Goal: Find specific page/section: Find specific page/section

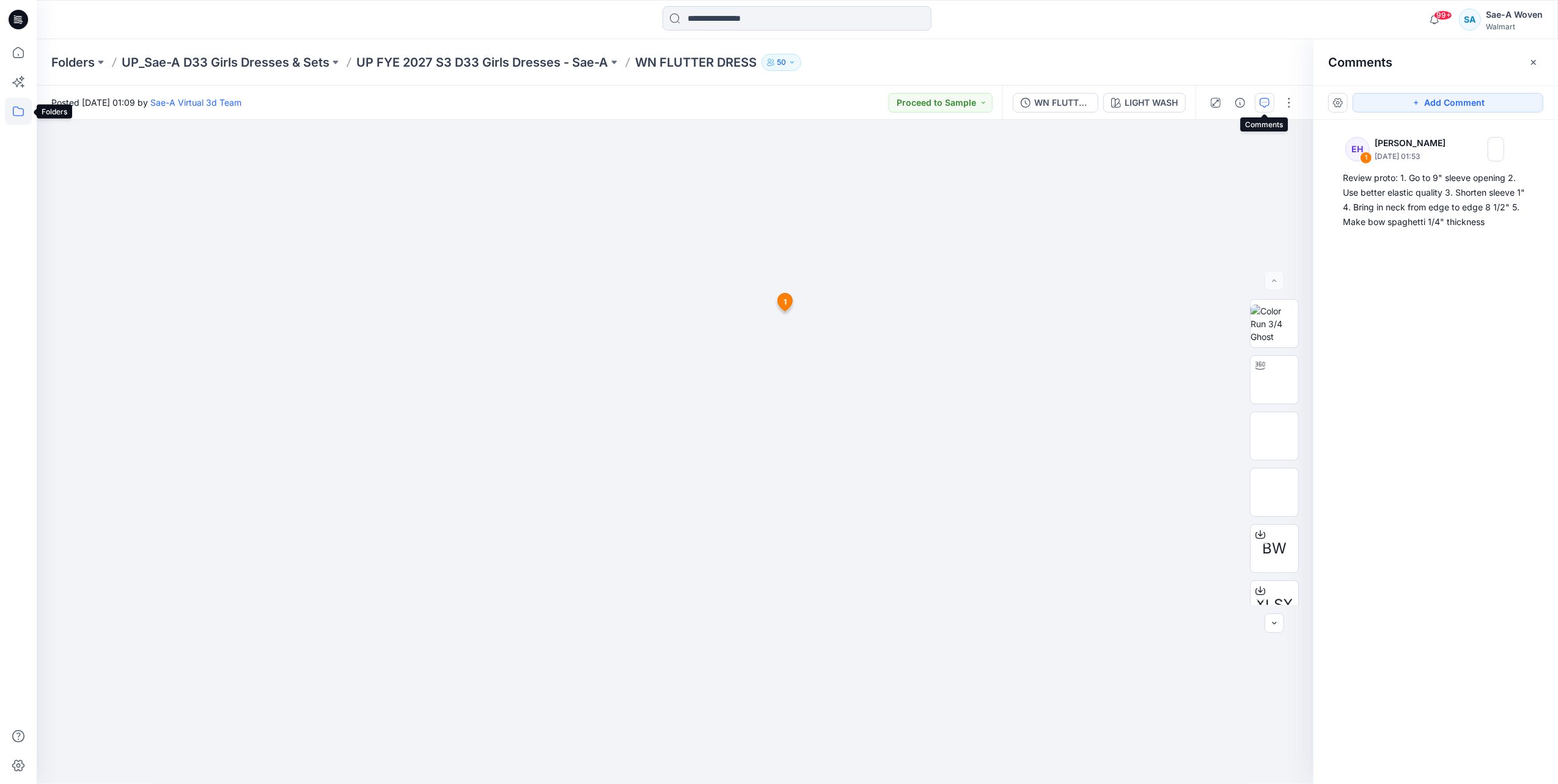
click at [20, 110] on icon at bounding box center [18, 111] width 27 height 27
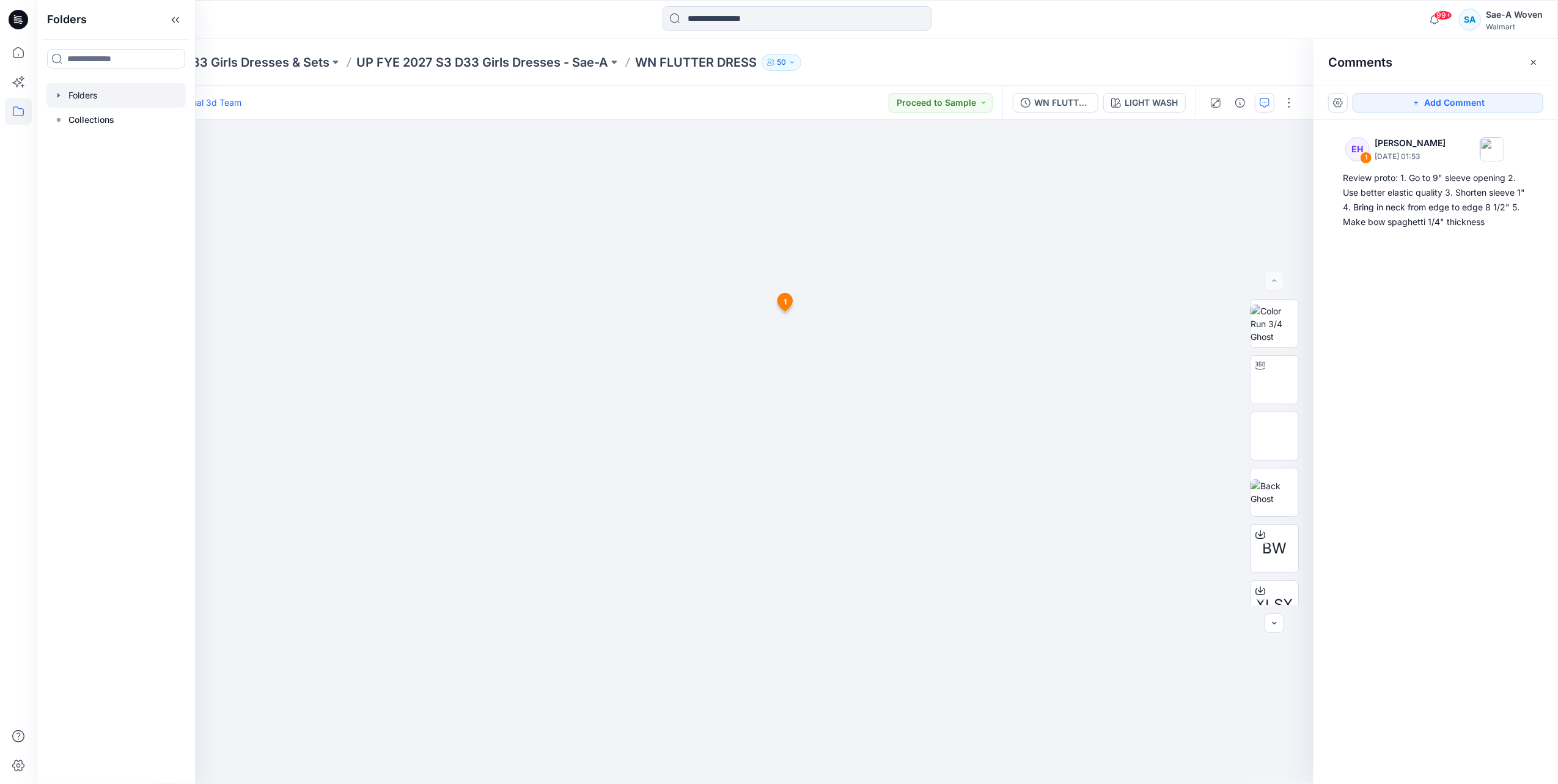
click at [74, 99] on div at bounding box center [116, 95] width 140 height 24
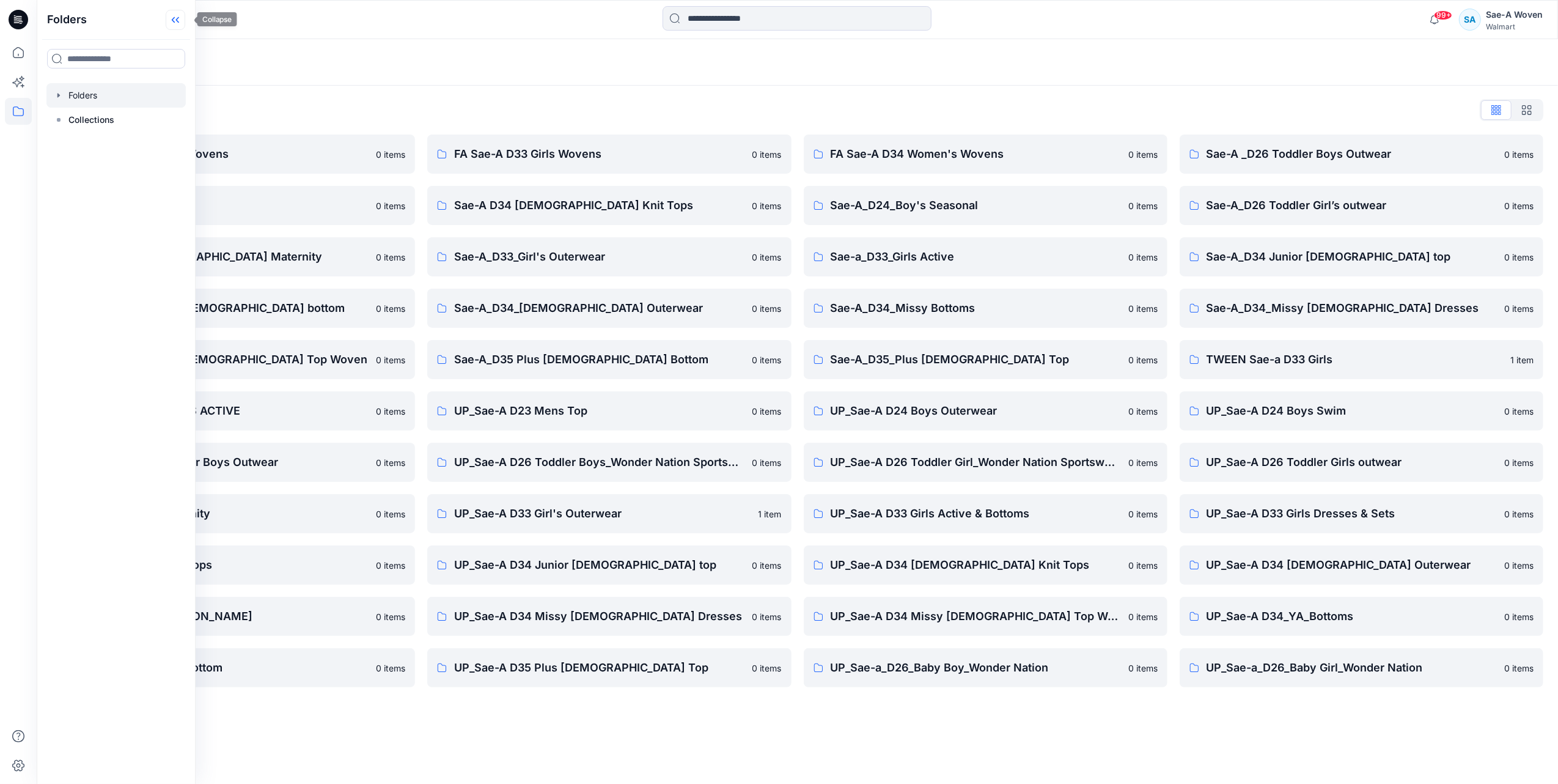
click at [185, 20] on icon at bounding box center [175, 20] width 19 height 20
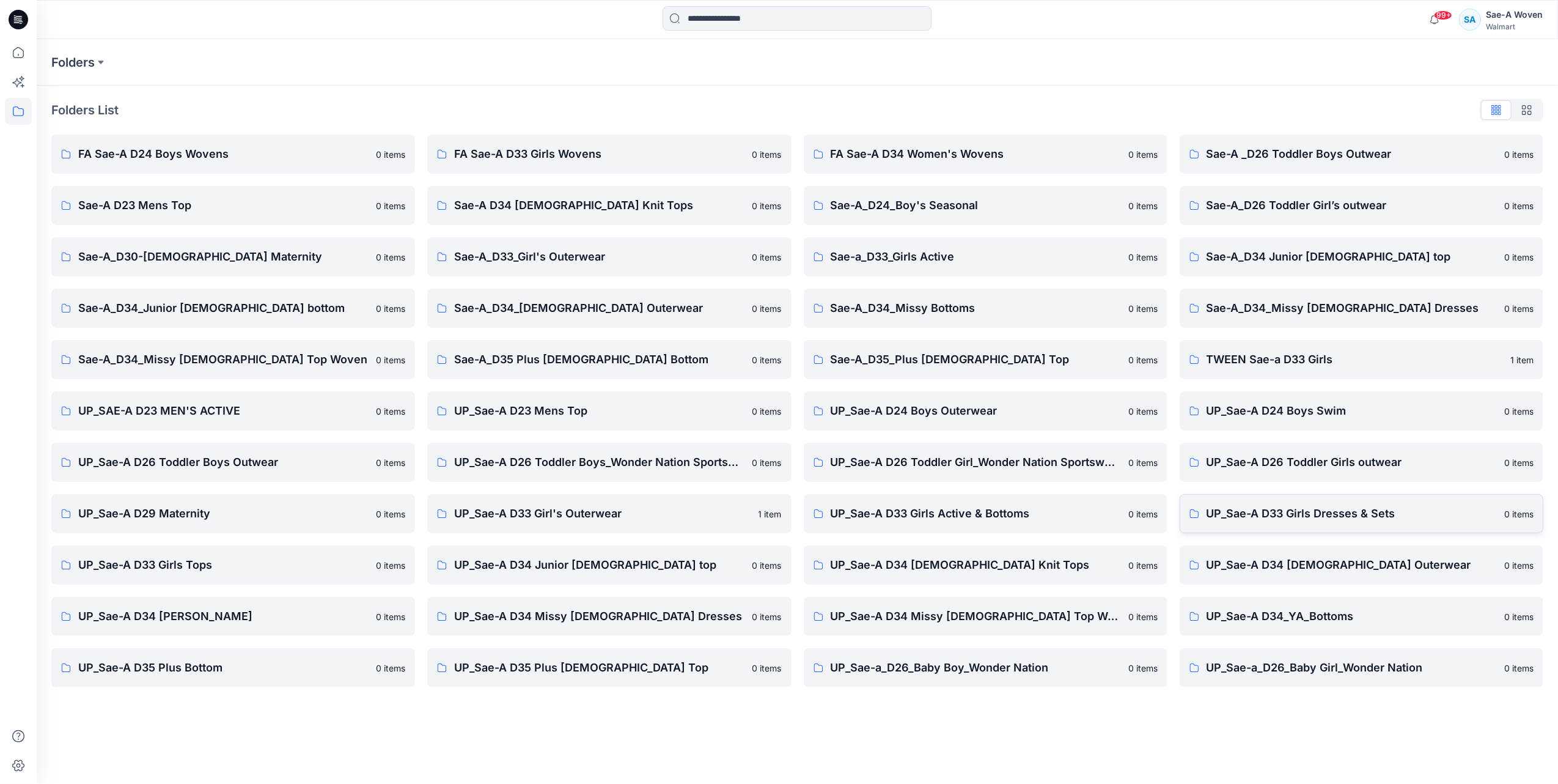
click at [1308, 506] on p "UP_Sae-A D33 Girls Dresses & Sets" at bounding box center [1352, 514] width 291 height 17
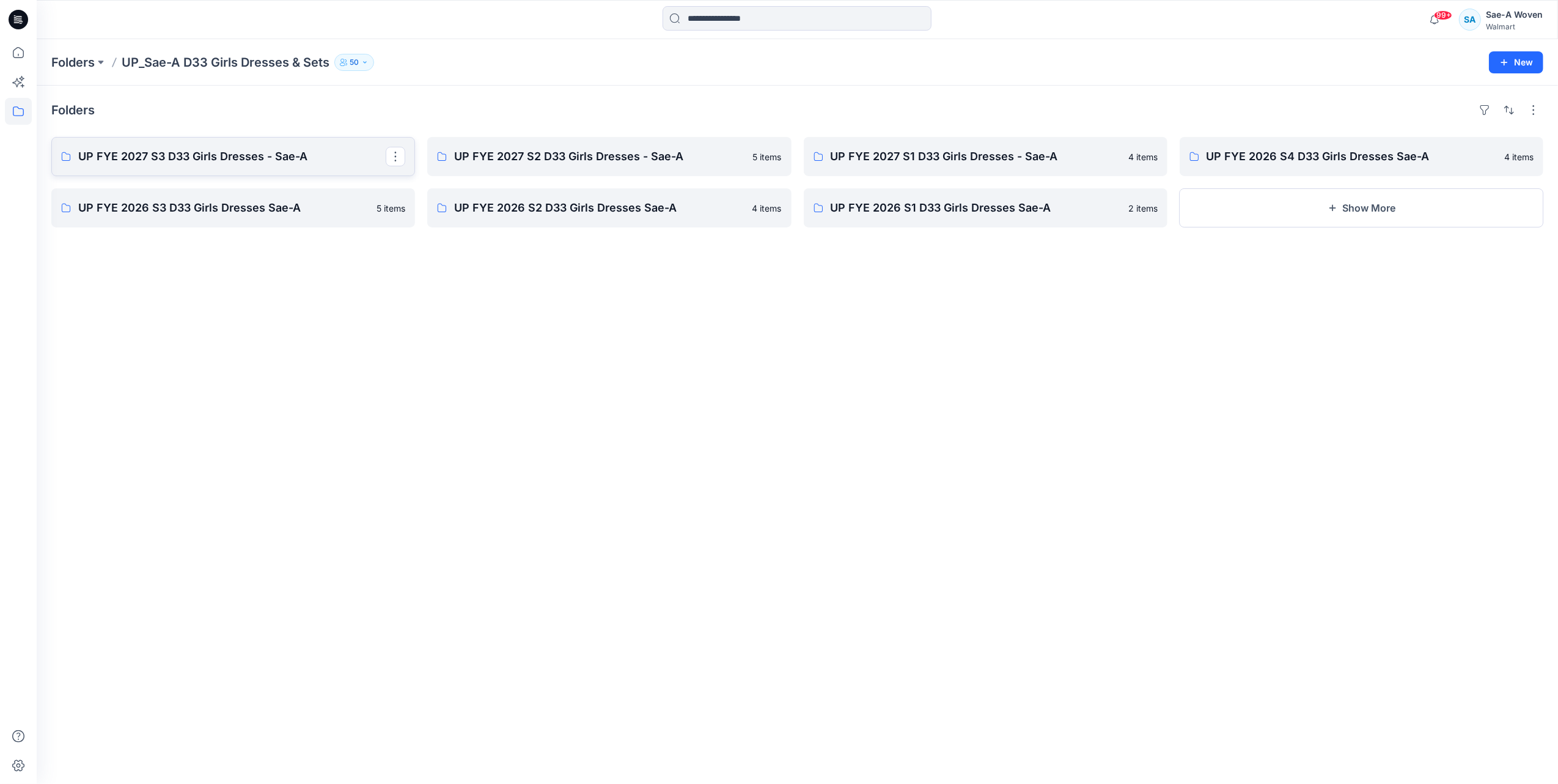
click at [217, 157] on p "UP FYE 2027 S3 D33 Girls Dresses - Sae-A" at bounding box center [232, 156] width 307 height 17
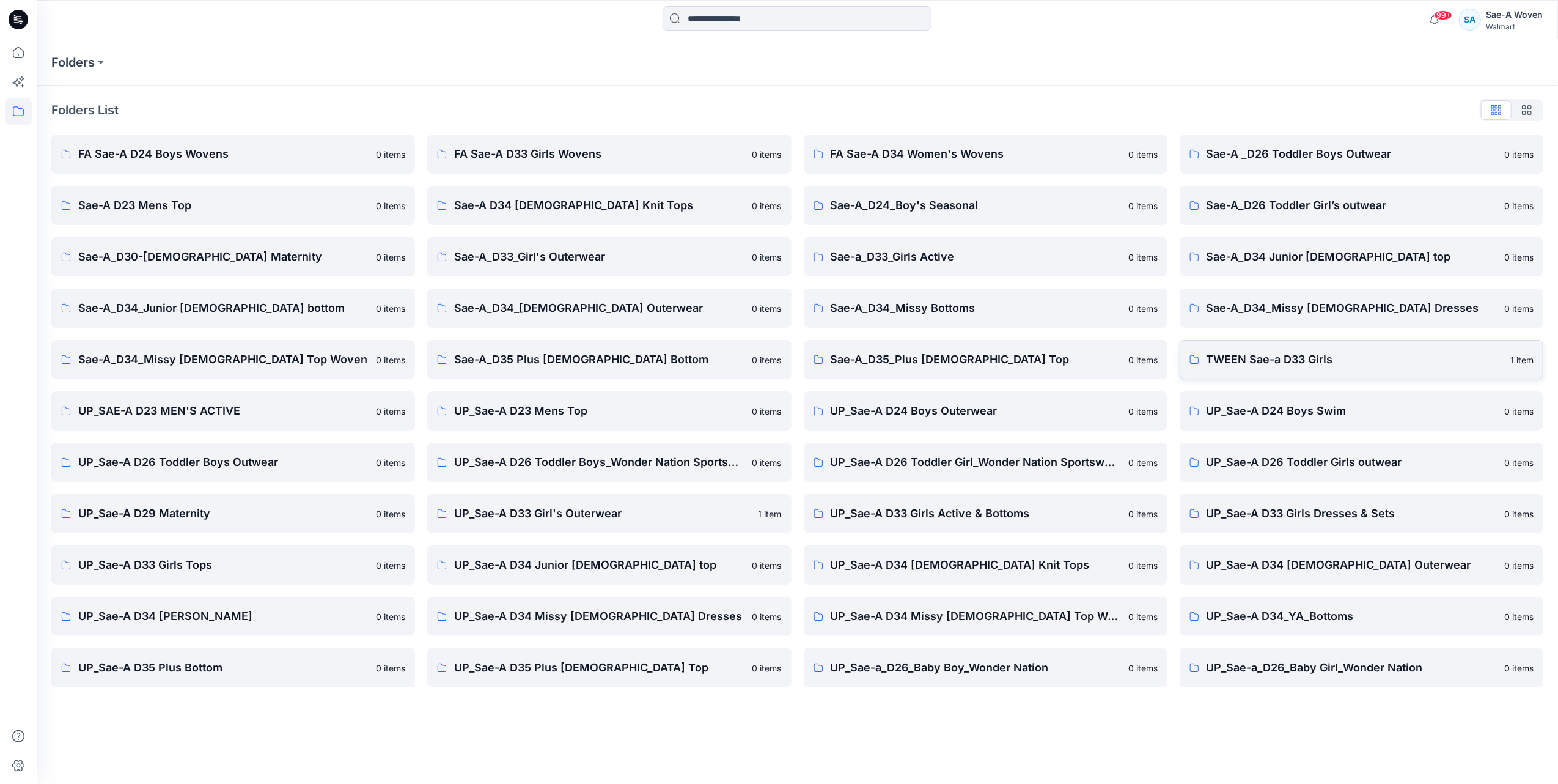
click at [1302, 360] on p "TWEEN Sae-a D33 Girls" at bounding box center [1355, 359] width 296 height 17
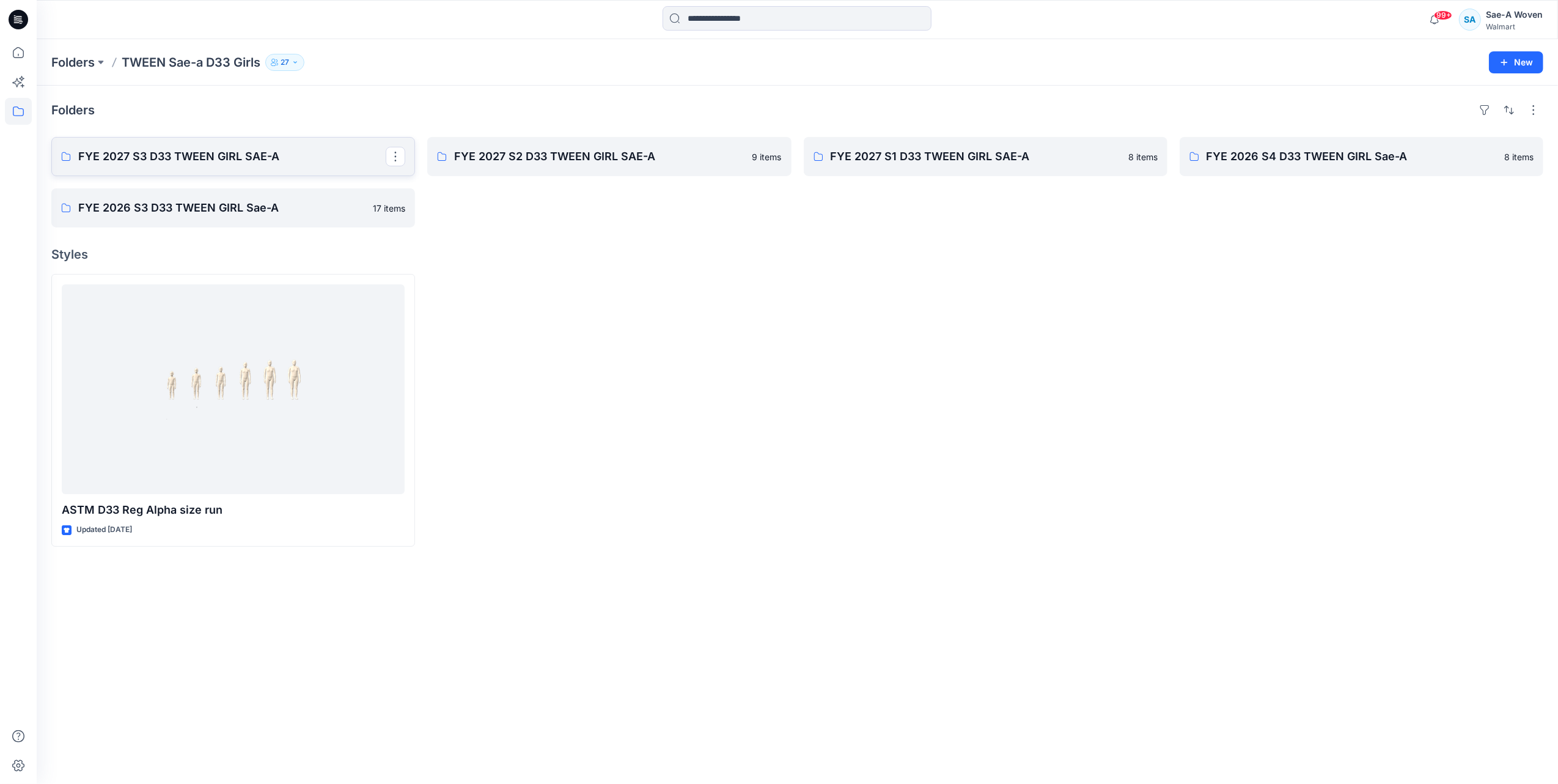
click at [258, 157] on p "FYE 2027 S3 D33 TWEEN GIRL SAE-A" at bounding box center [232, 156] width 307 height 17
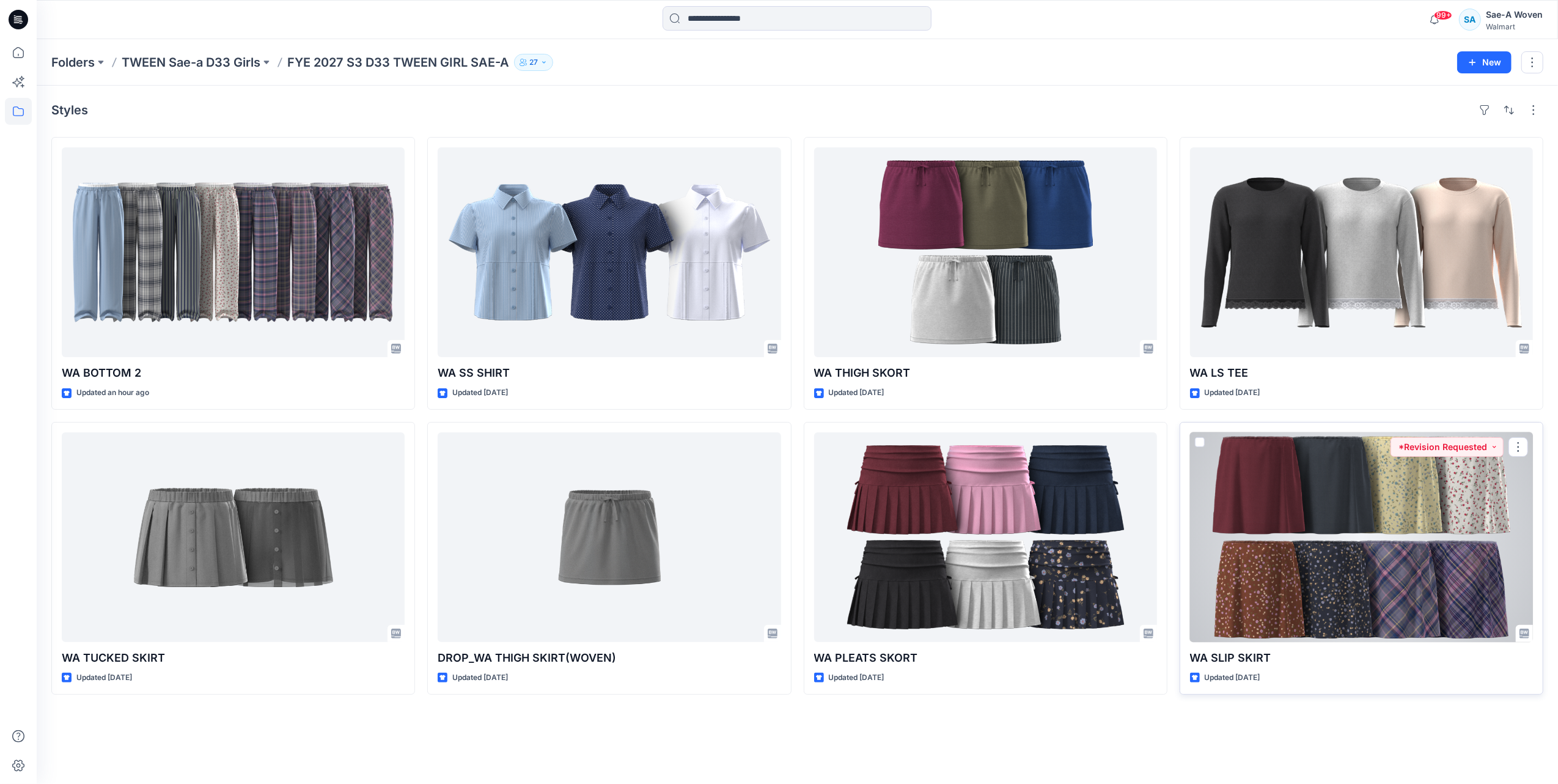
click at [1343, 521] on div at bounding box center [1362, 537] width 343 height 210
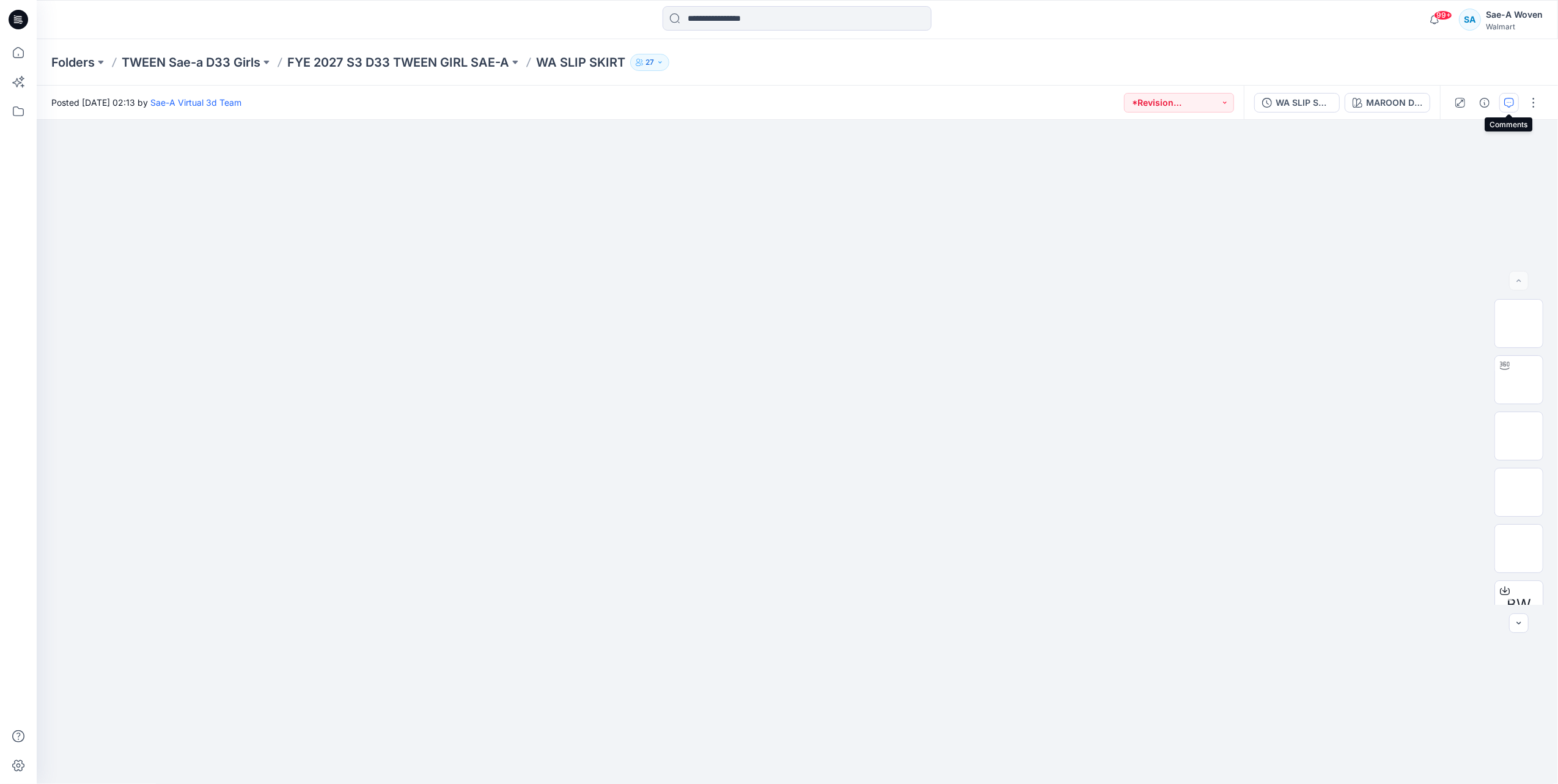
click at [1505, 107] on button "button" at bounding box center [1509, 102] width 19 height 19
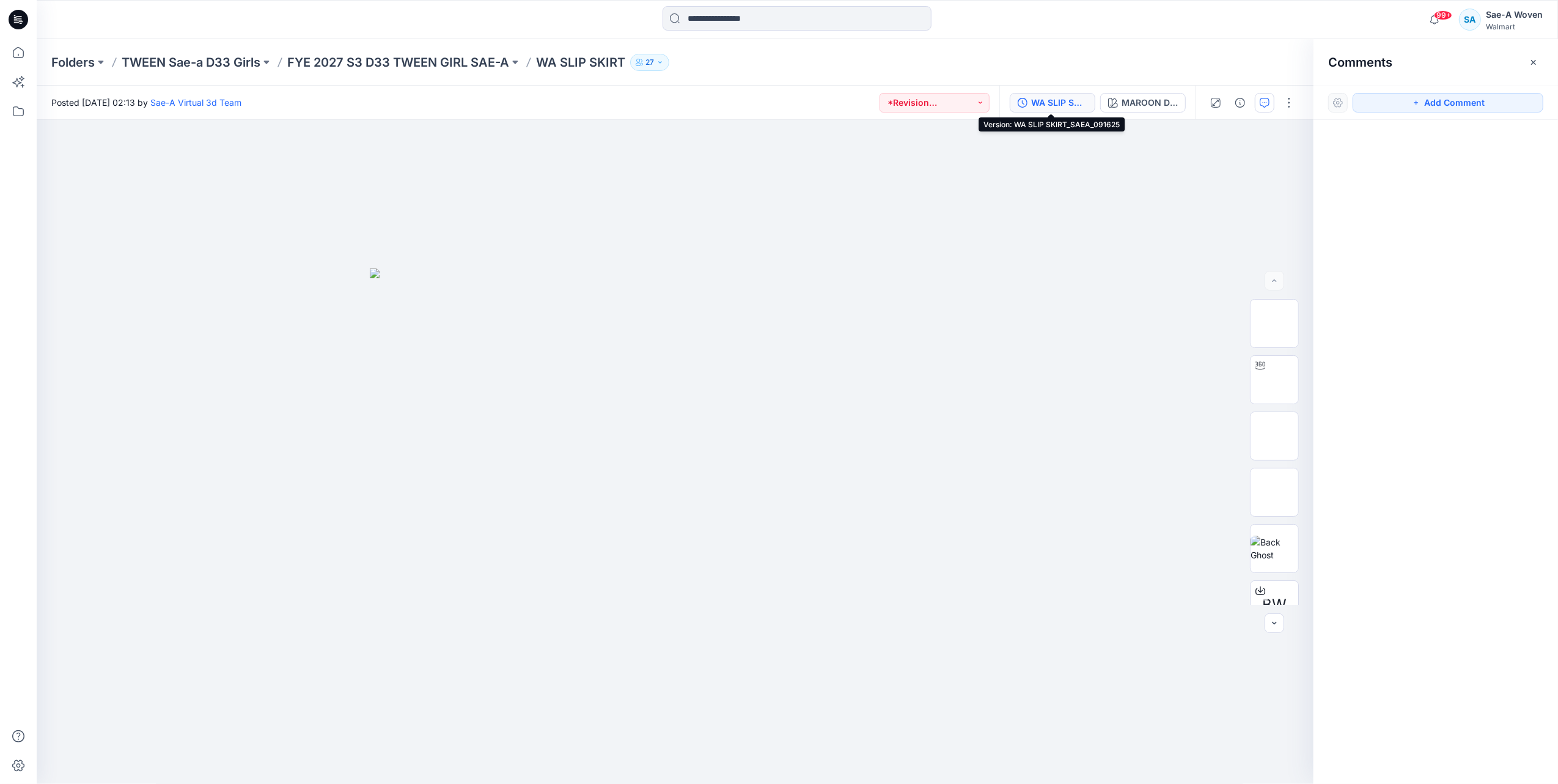
click at [1054, 104] on div "WA SLIP SKIRT_SAEA_091625" at bounding box center [1059, 103] width 56 height 14
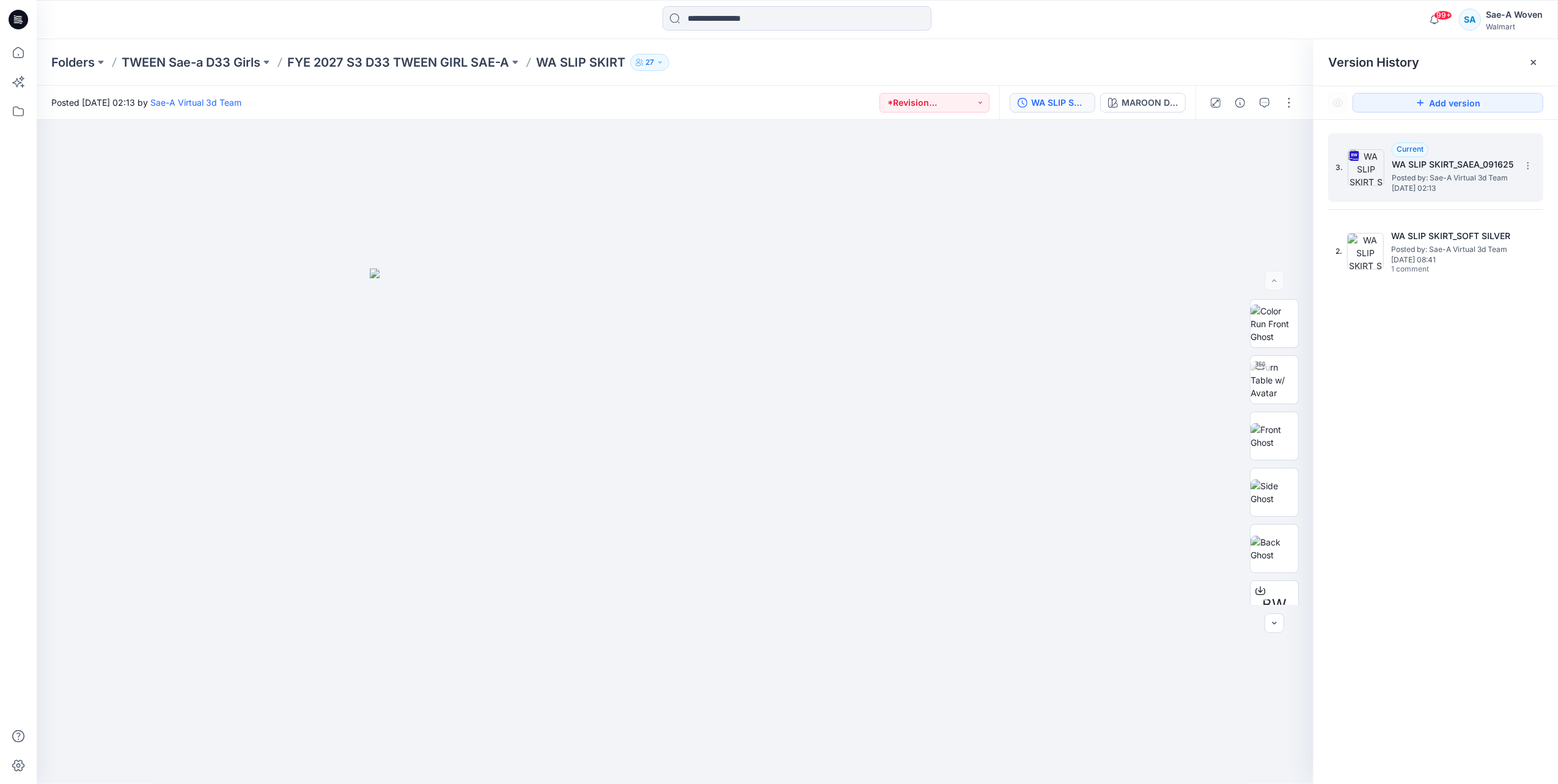
click at [1427, 163] on h5 "WA SLIP SKIRT_SAEA_091625" at bounding box center [1453, 165] width 122 height 15
click at [1263, 98] on icon "button" at bounding box center [1265, 103] width 10 height 10
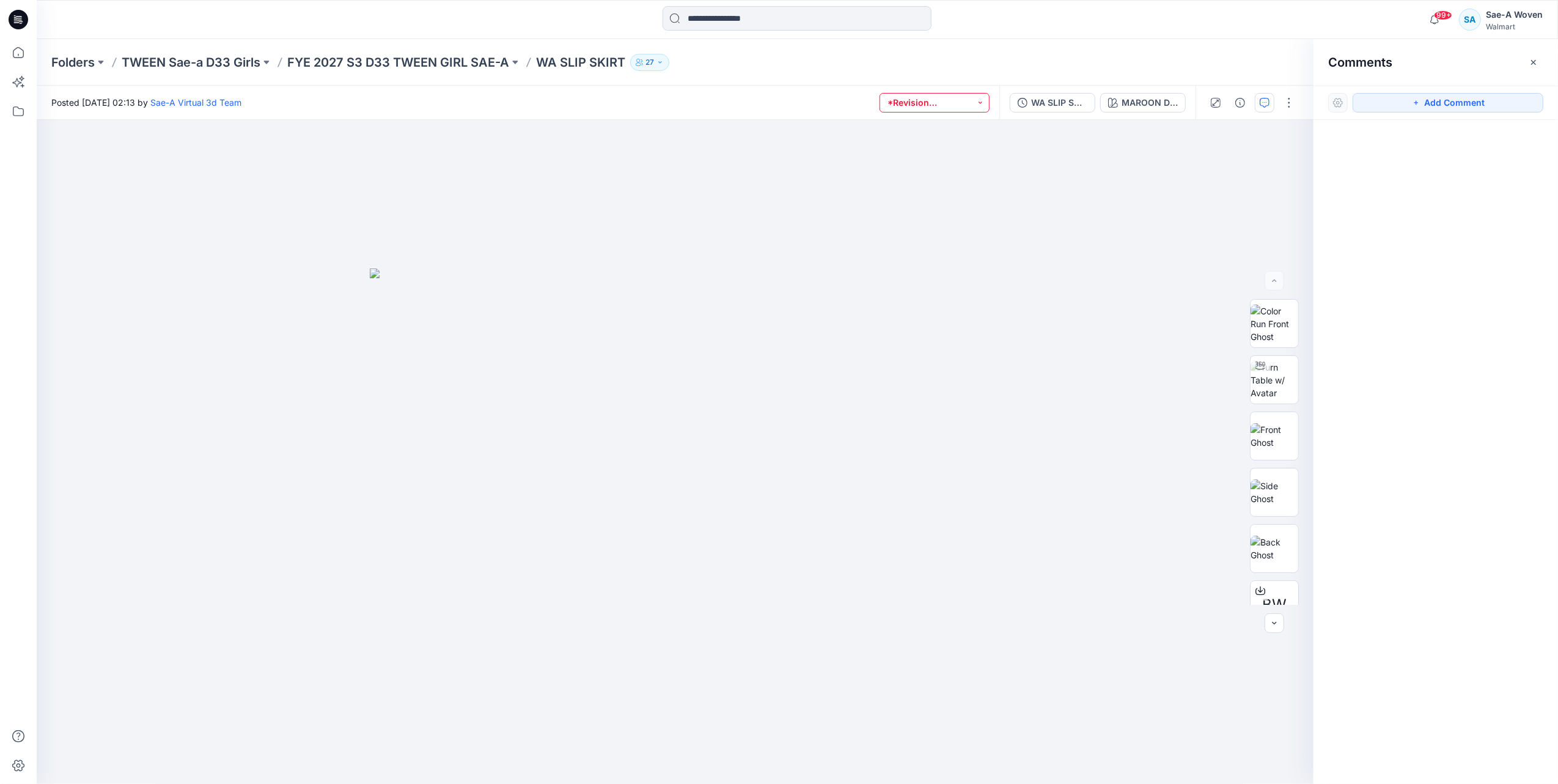
click at [946, 104] on button "*Revision Requested" at bounding box center [934, 102] width 110 height 19
click at [1038, 101] on div "WA SLIP SKIRT_SAEA_091625" at bounding box center [1059, 103] width 56 height 14
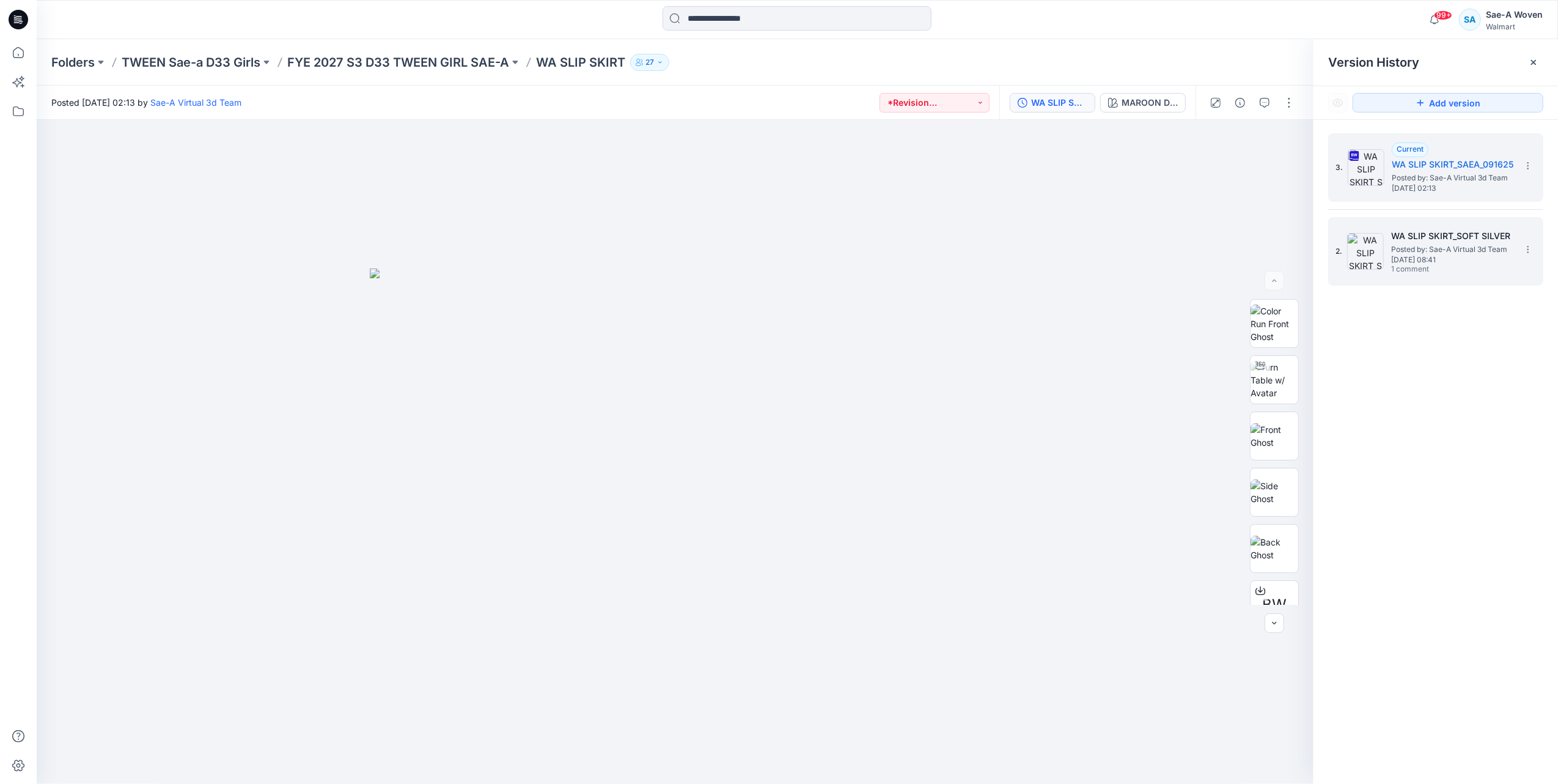
click at [1405, 243] on span "Posted by: Sae-A Virtual 3d Team" at bounding box center [1452, 249] width 122 height 12
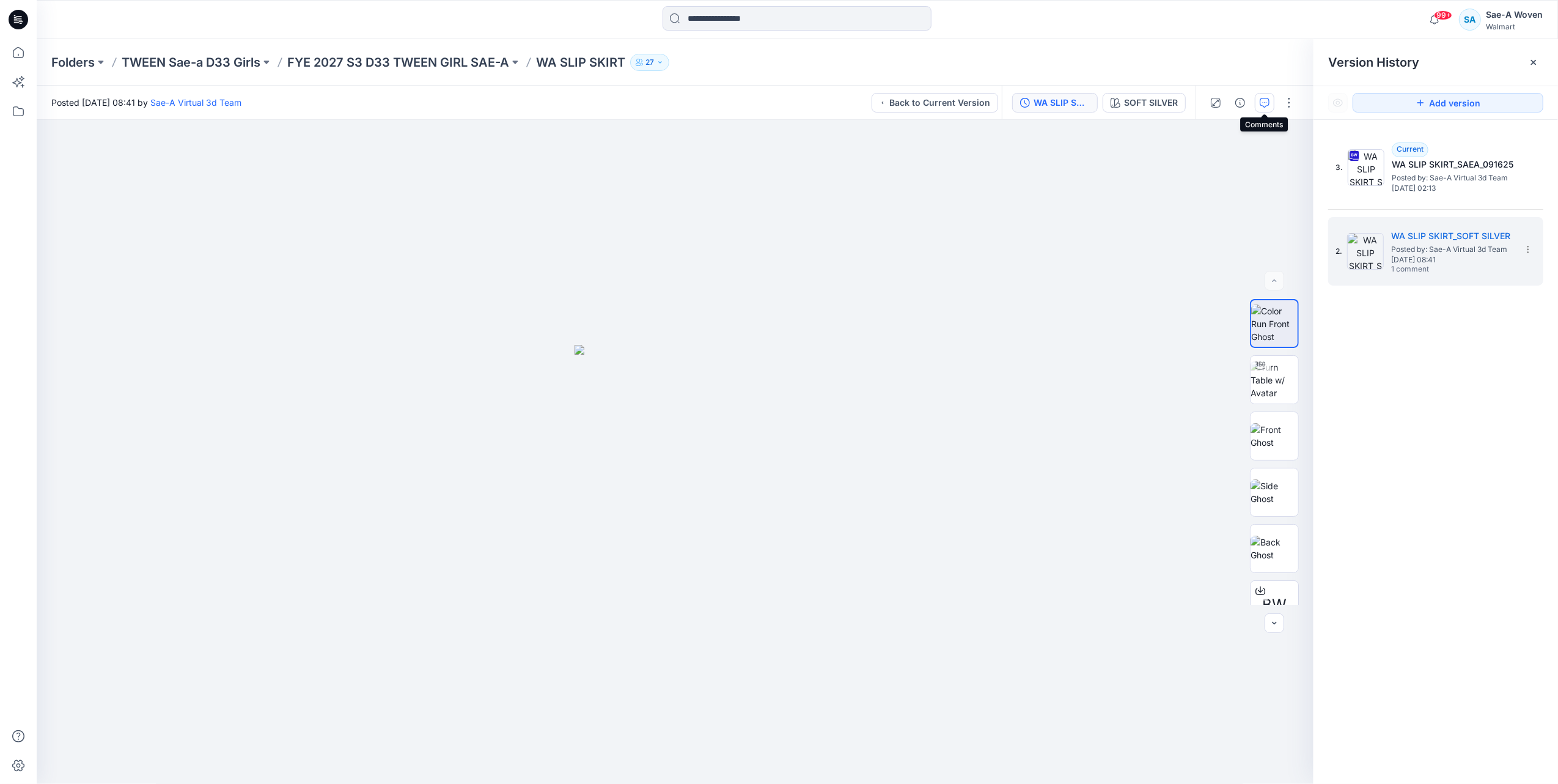
click at [1260, 106] on icon "button" at bounding box center [1265, 103] width 10 height 10
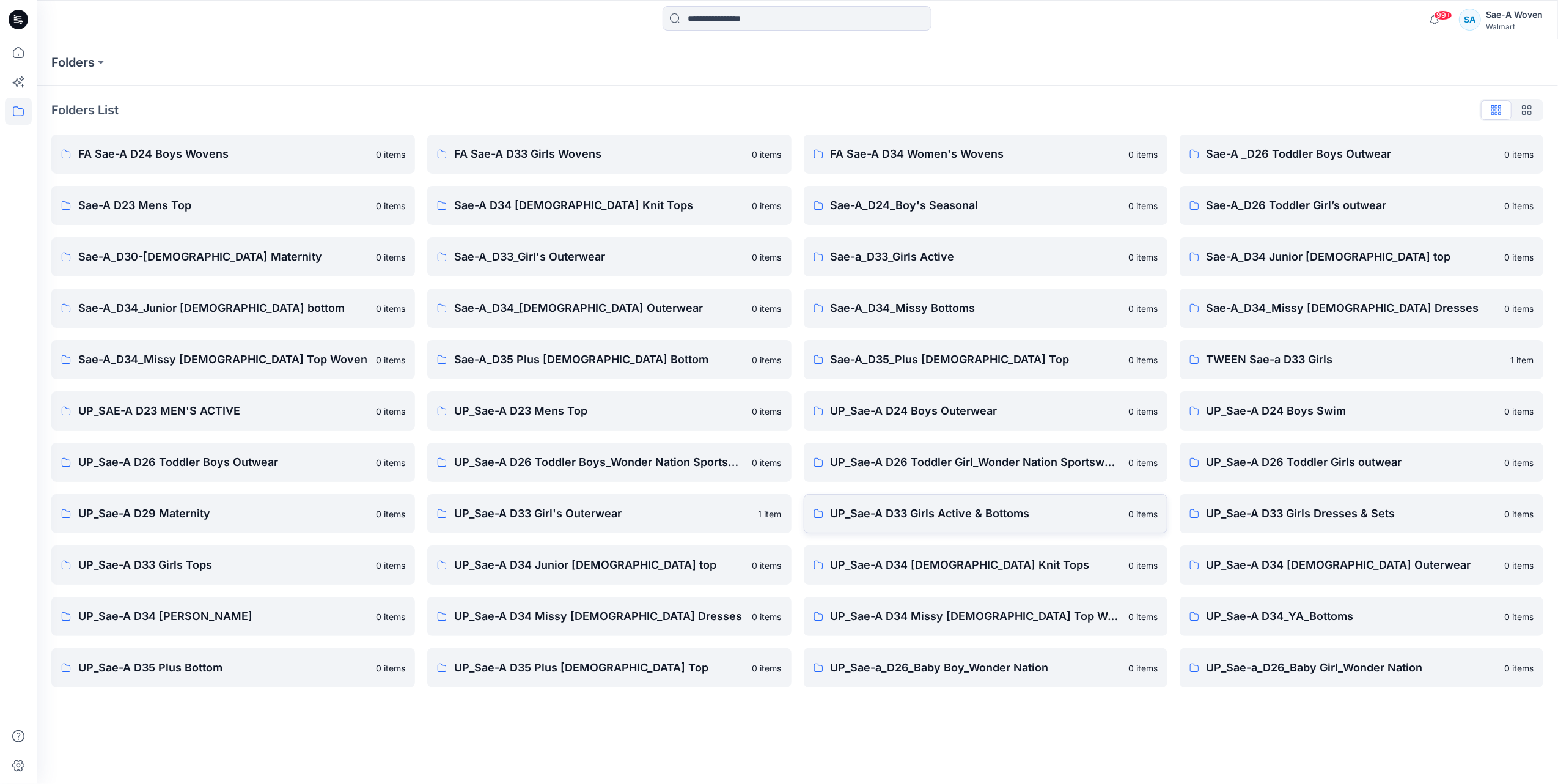
click at [908, 518] on p "UP_Sae-A D33 Girls Active & Bottoms" at bounding box center [977, 514] width 291 height 17
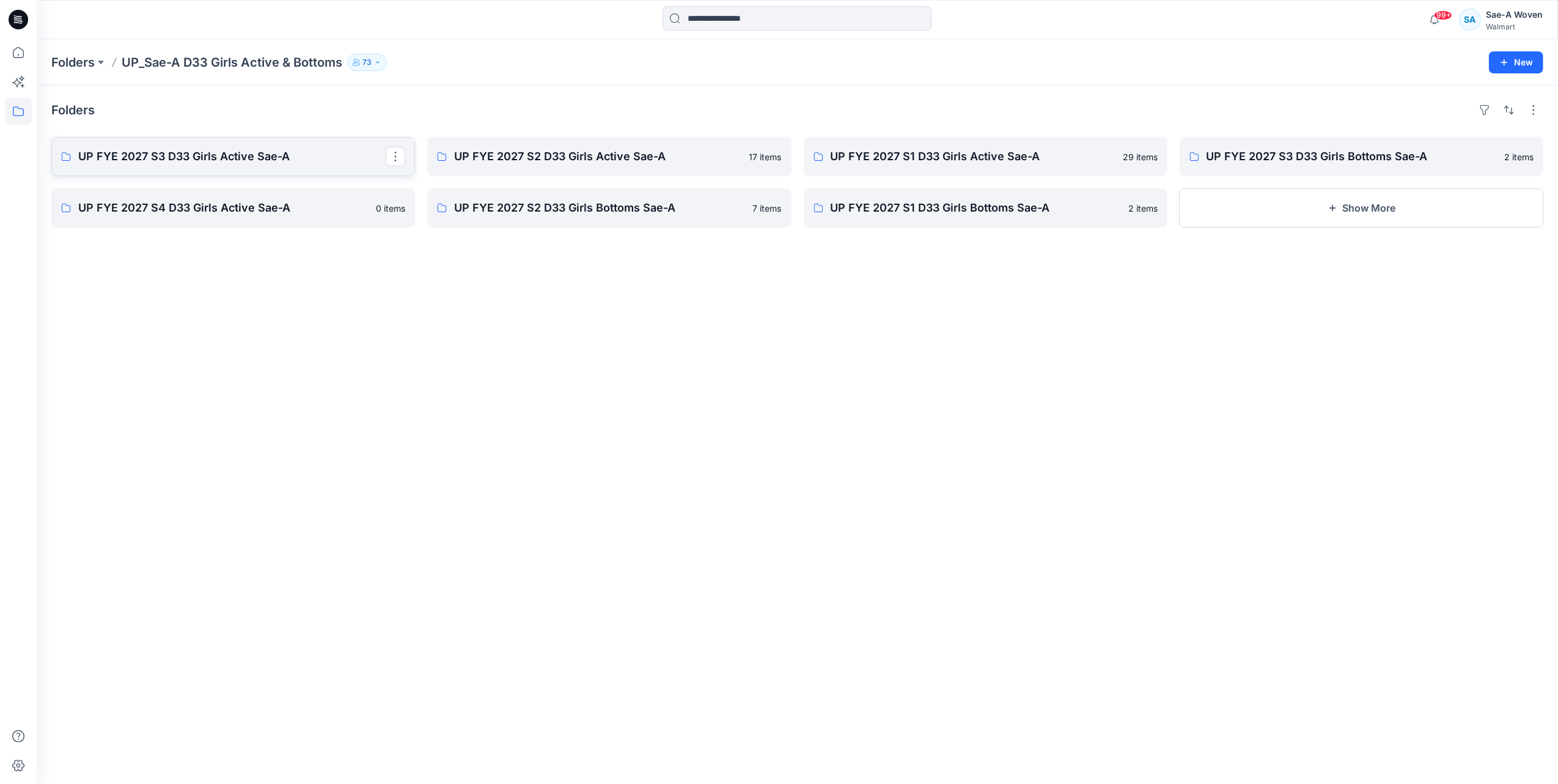
click at [231, 161] on p "UP FYE 2027 S3 D33 Girls Active Sae-A" at bounding box center [232, 156] width 307 height 17
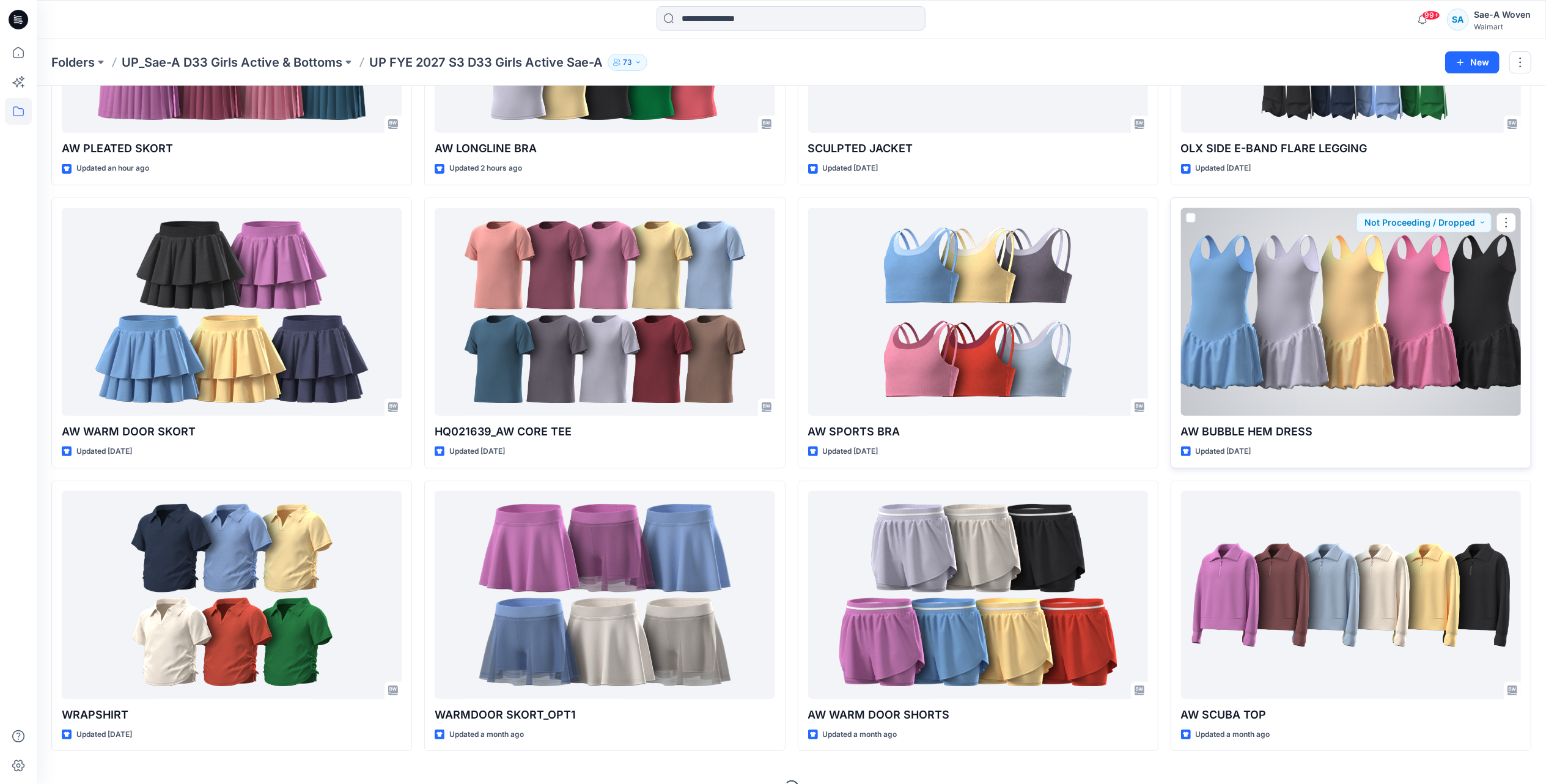
scroll to position [249, 0]
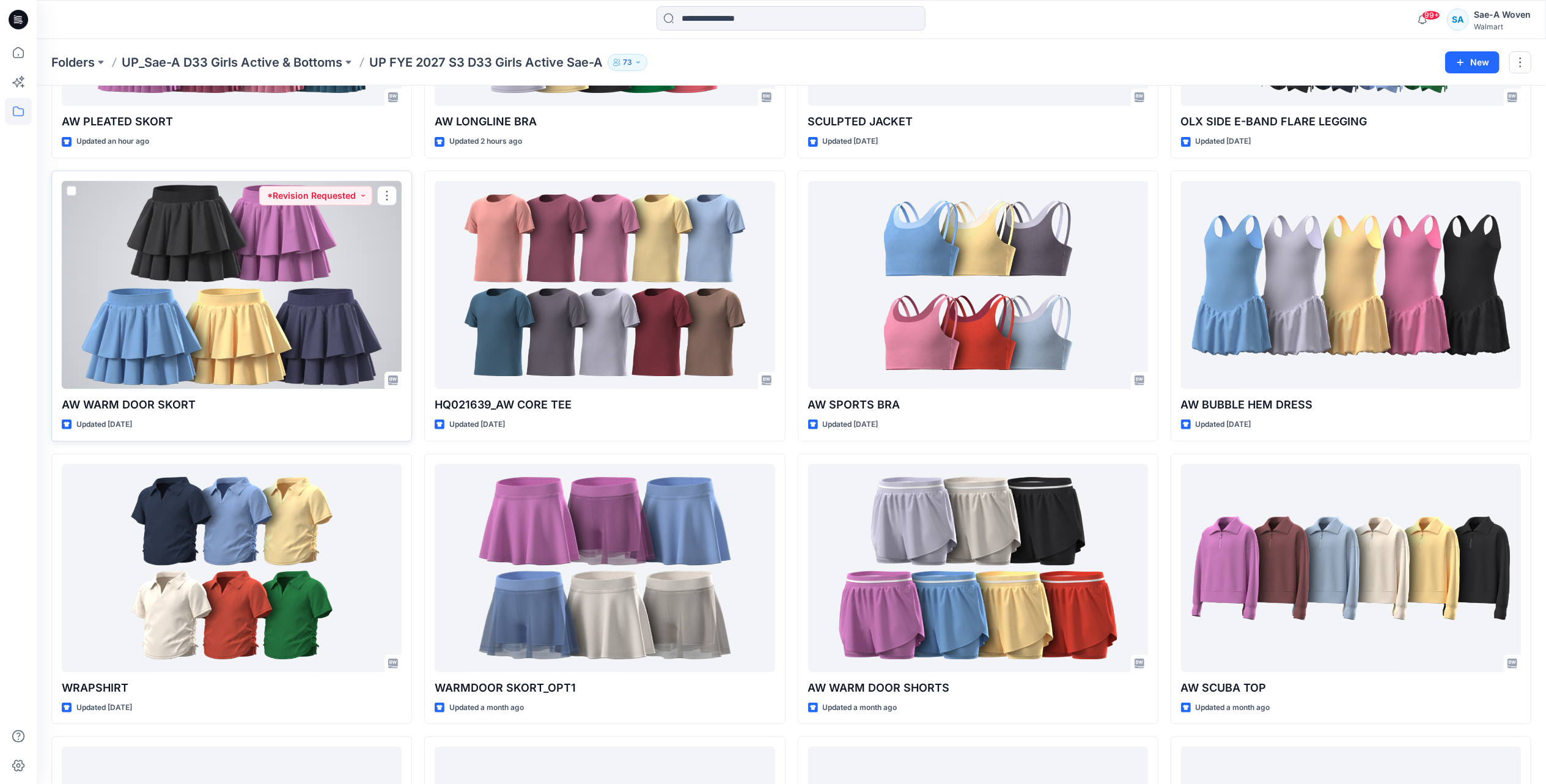
click at [262, 324] on div at bounding box center [231, 284] width 340 height 208
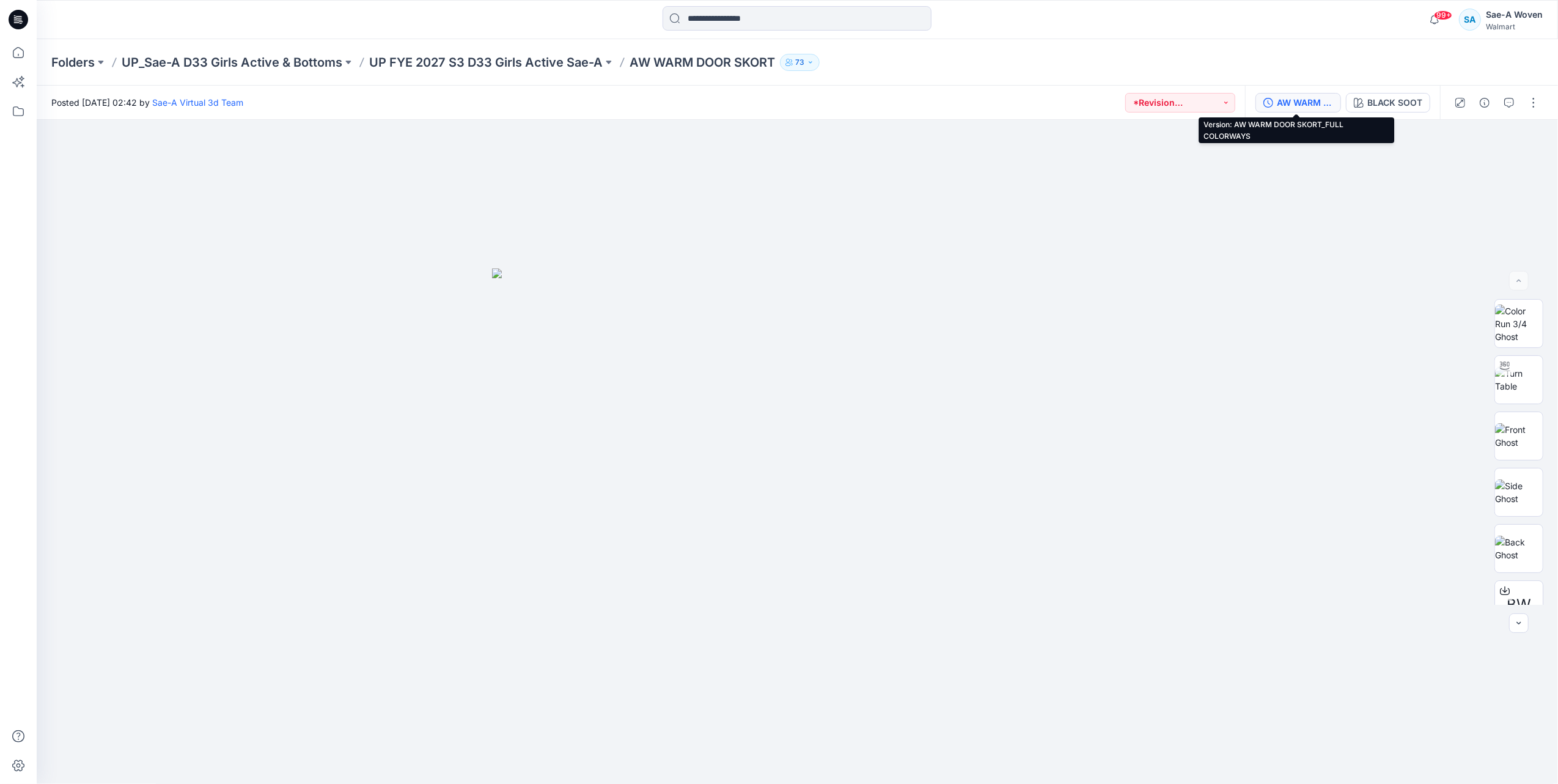
click at [1291, 102] on div "AW WARM DOOR SKORT_FULL COLORWAYS" at bounding box center [1305, 103] width 56 height 14
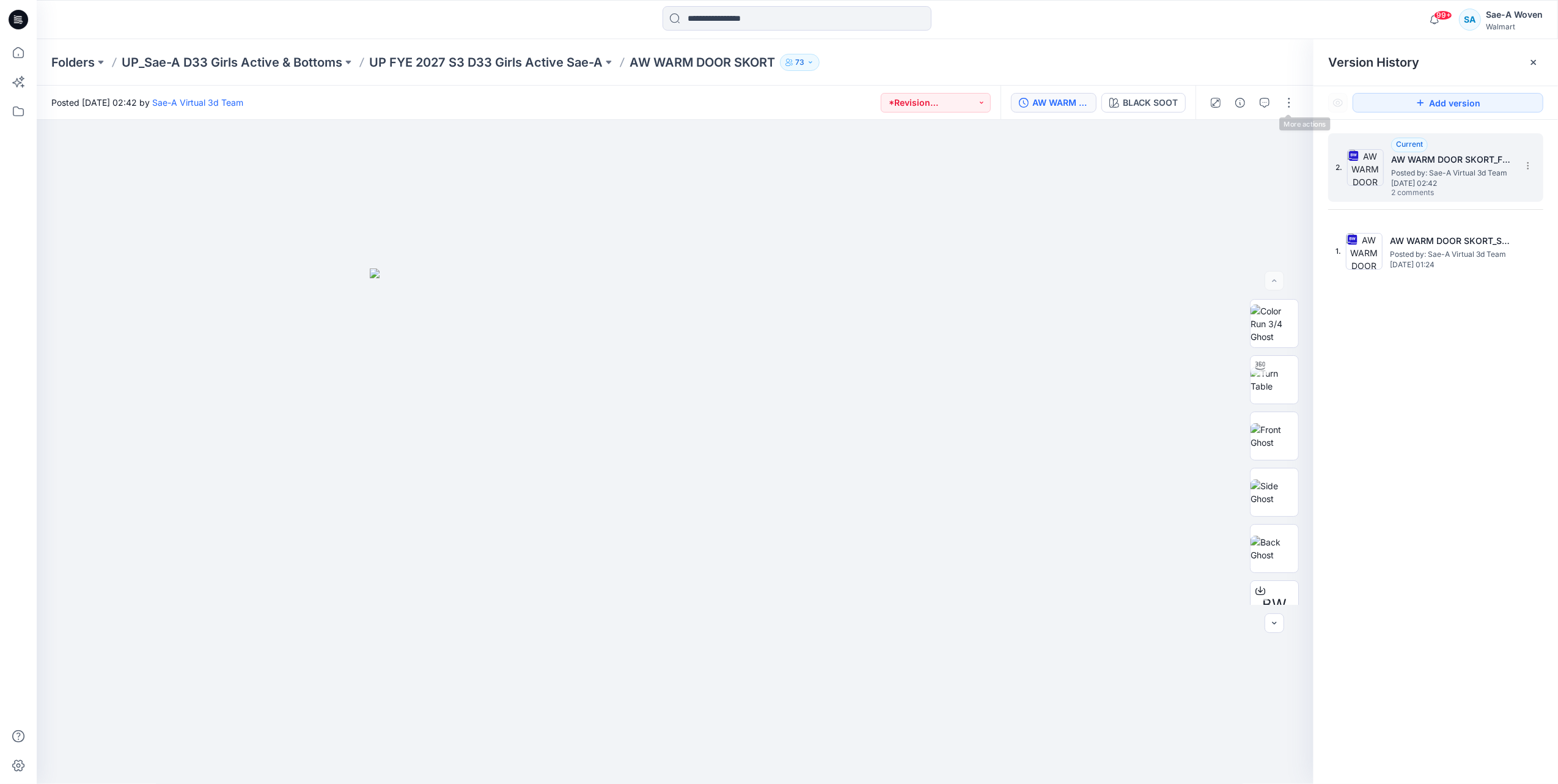
click at [1423, 186] on span "[DATE] 02:42" at bounding box center [1452, 183] width 122 height 8
click at [1261, 106] on icon "button" at bounding box center [1265, 103] width 10 height 10
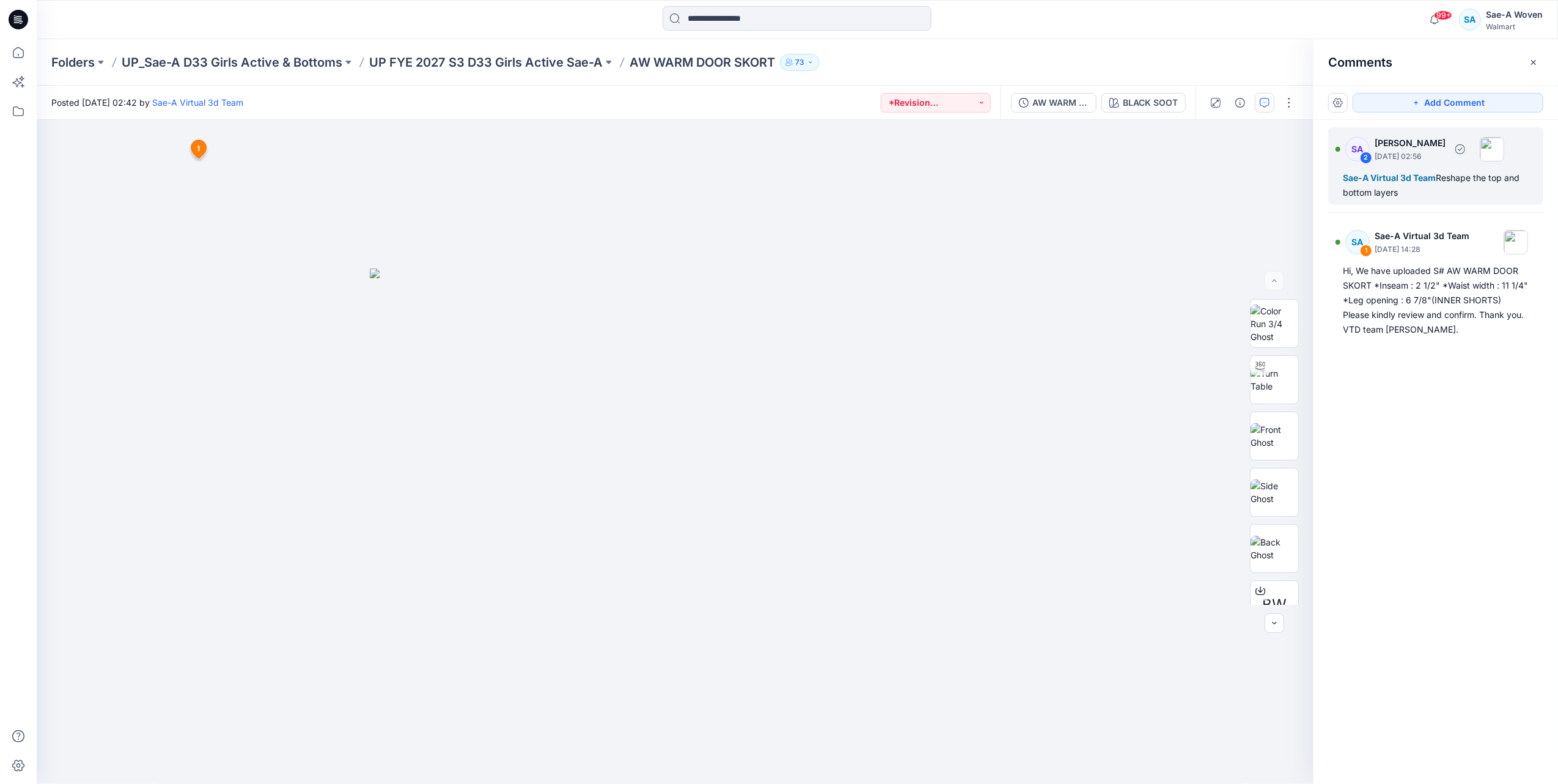
click at [1390, 189] on div "Sae-A Virtual 3d Team Reshape the top and bottom layers" at bounding box center [1436, 185] width 186 height 30
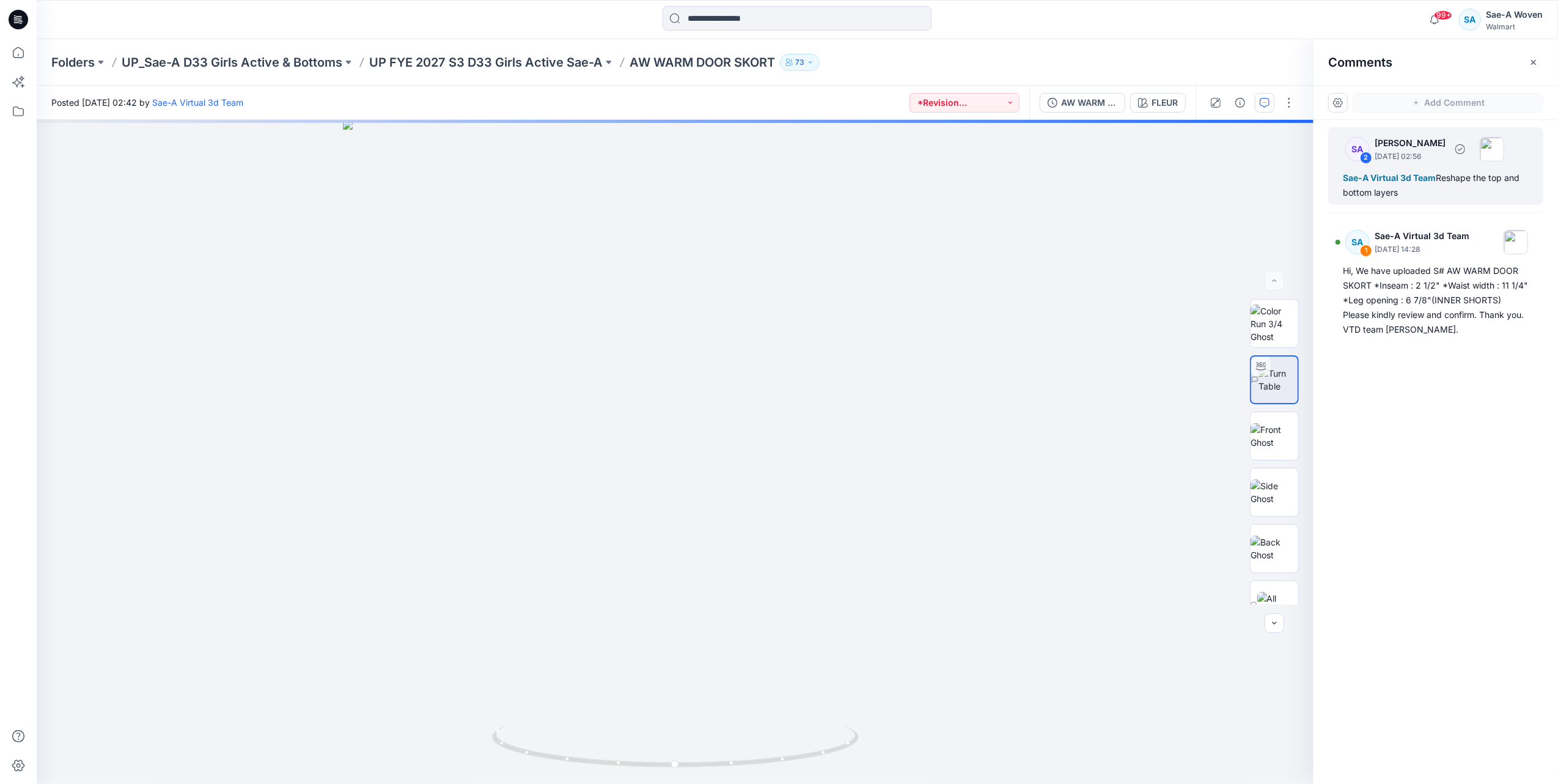
click at [1402, 174] on span "Sae-A Virtual 3d Team" at bounding box center [1390, 177] width 93 height 10
click at [1504, 145] on img at bounding box center [1492, 149] width 24 height 24
click at [1504, 148] on img at bounding box center [1492, 149] width 24 height 24
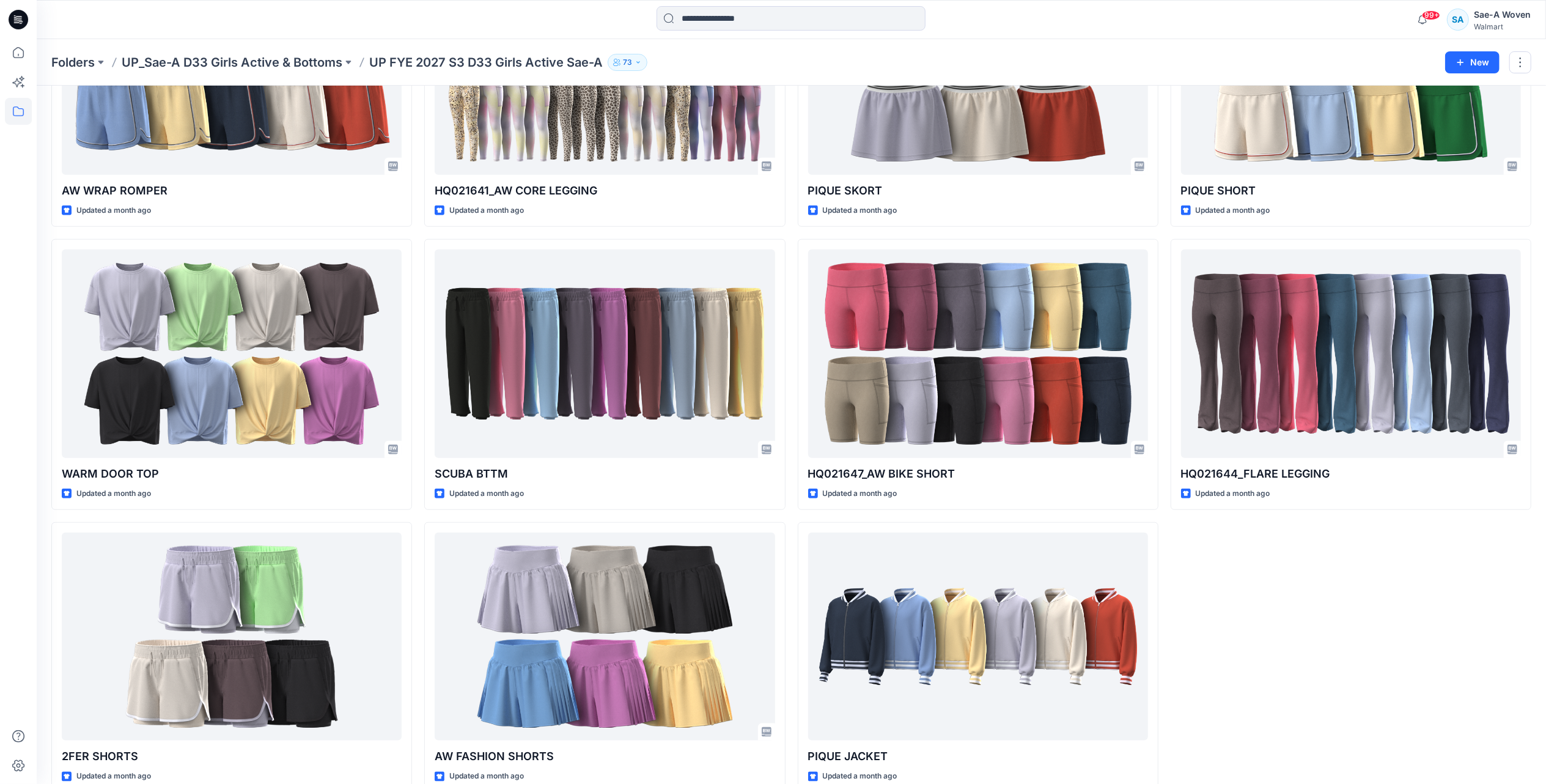
scroll to position [1054, 0]
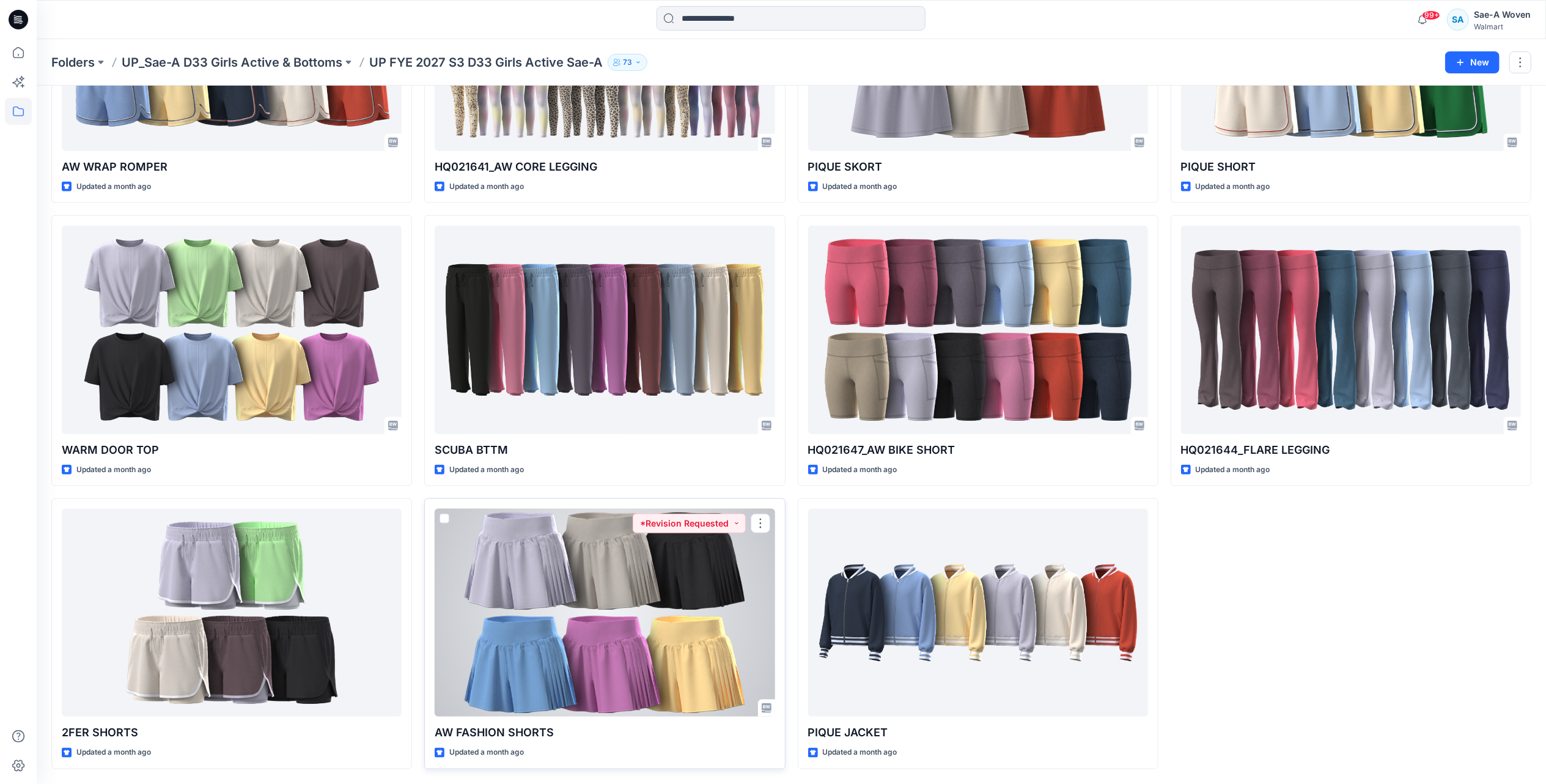
click at [663, 658] on div at bounding box center [605, 612] width 340 height 208
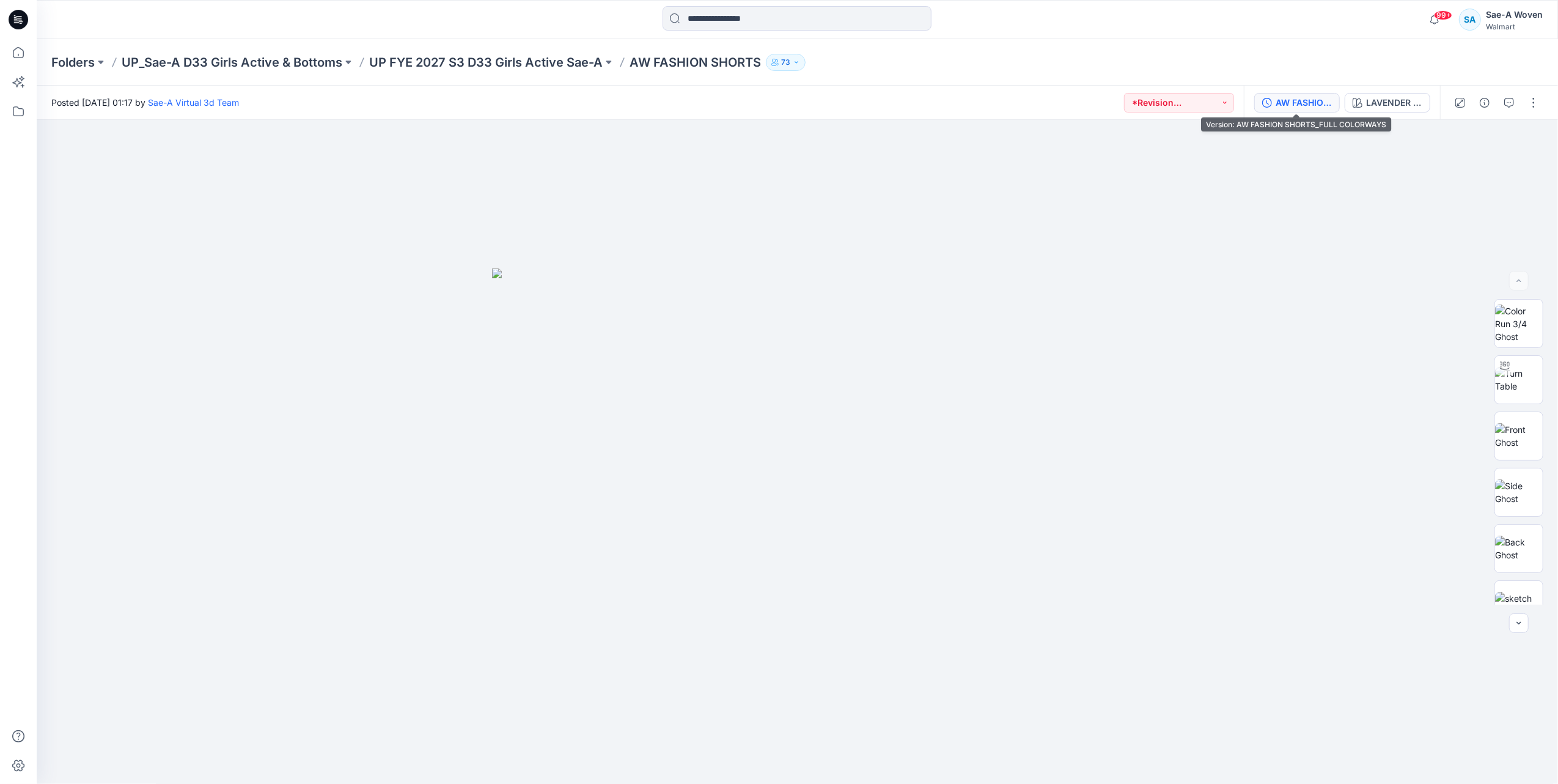
click at [1311, 104] on div "AW FASHION SHORTS_FULL COLORWAYS" at bounding box center [1303, 103] width 56 height 14
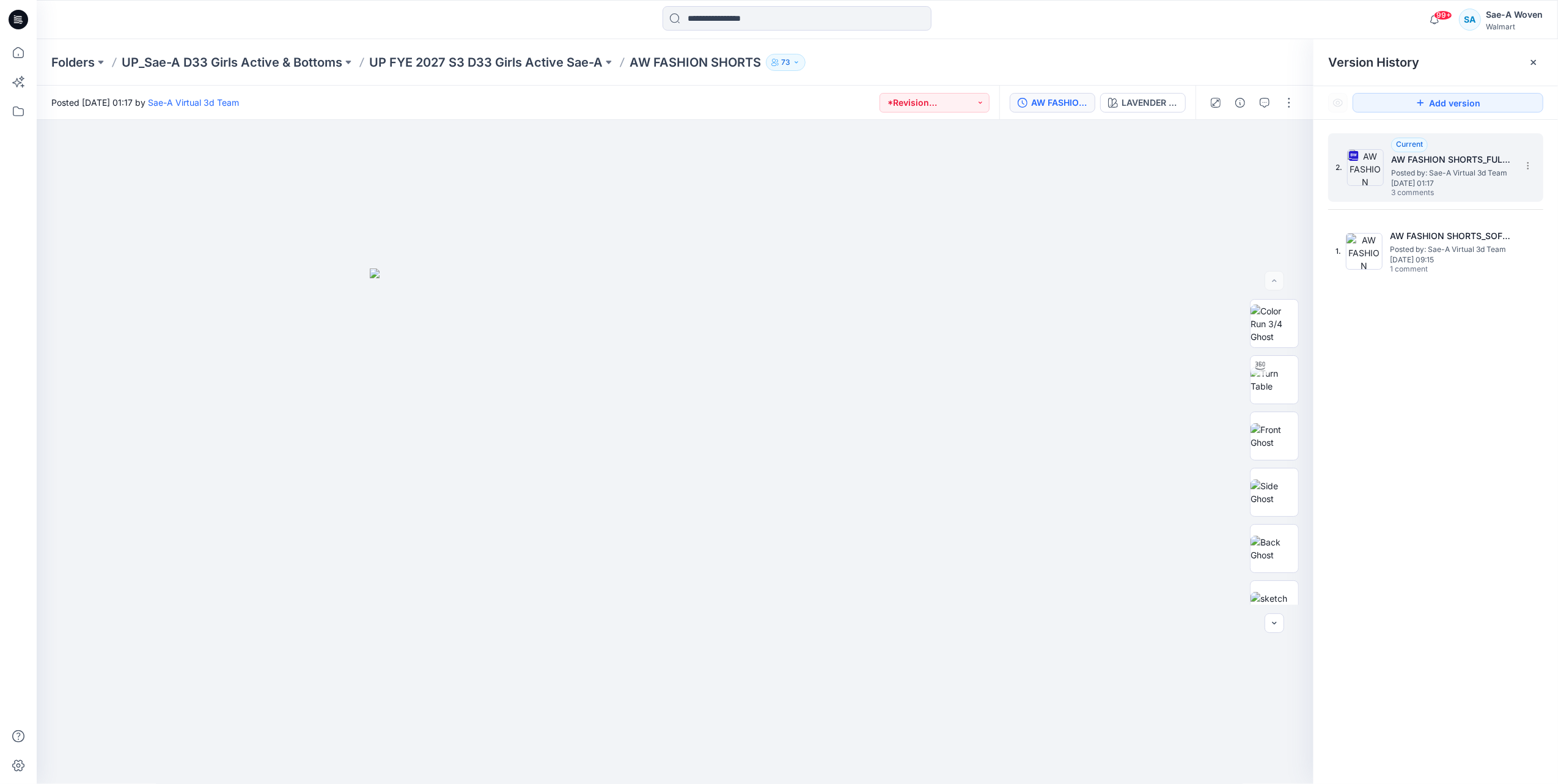
click at [1419, 181] on span "[DATE] 01:17" at bounding box center [1452, 183] width 122 height 8
click at [1467, 188] on span "[DATE] 01:17" at bounding box center [1452, 183] width 122 height 8
click at [1276, 104] on div at bounding box center [1253, 102] width 113 height 34
click at [1268, 106] on icon "button" at bounding box center [1265, 103] width 10 height 10
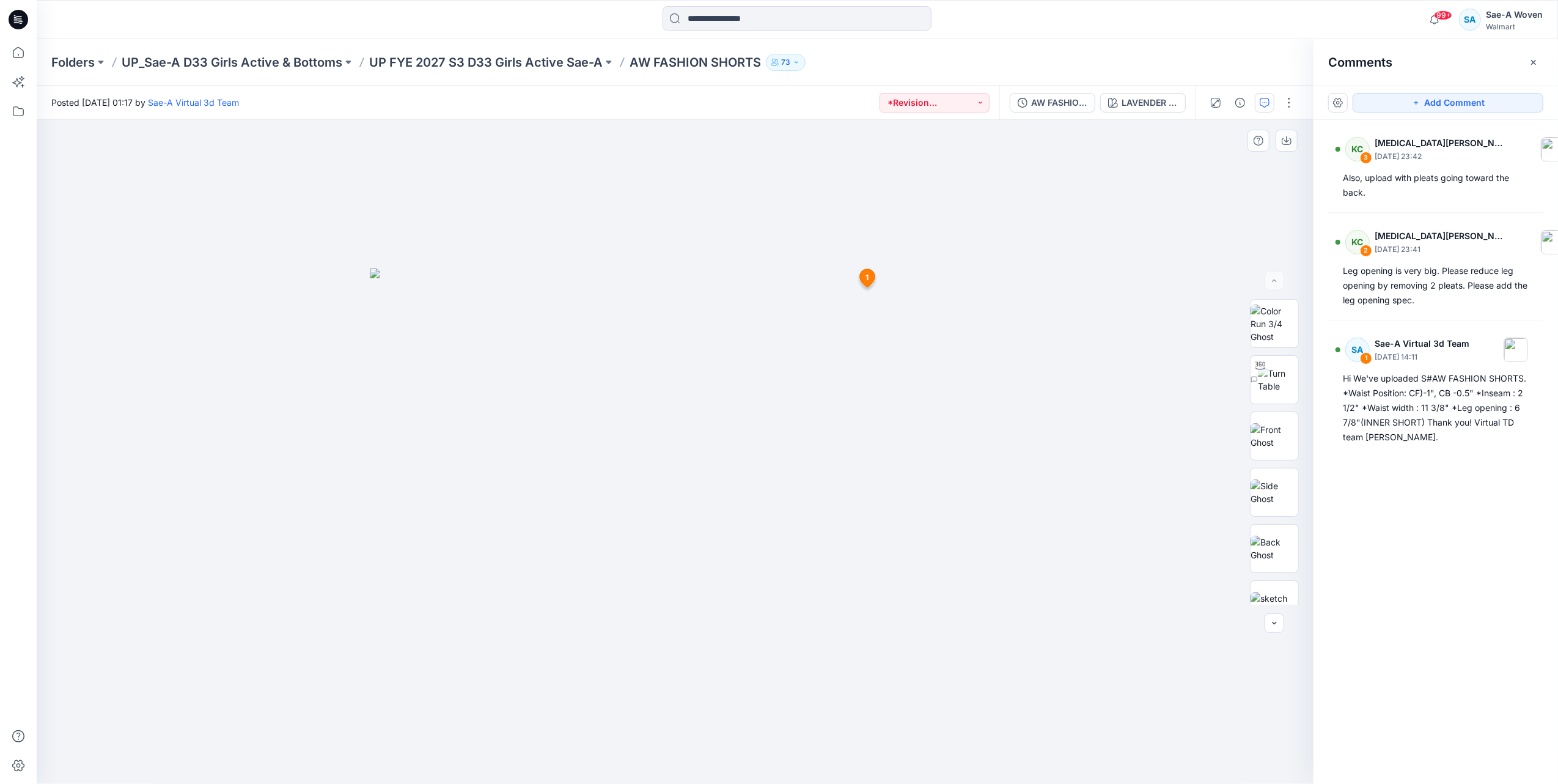
click at [862, 275] on icon at bounding box center [867, 279] width 16 height 19
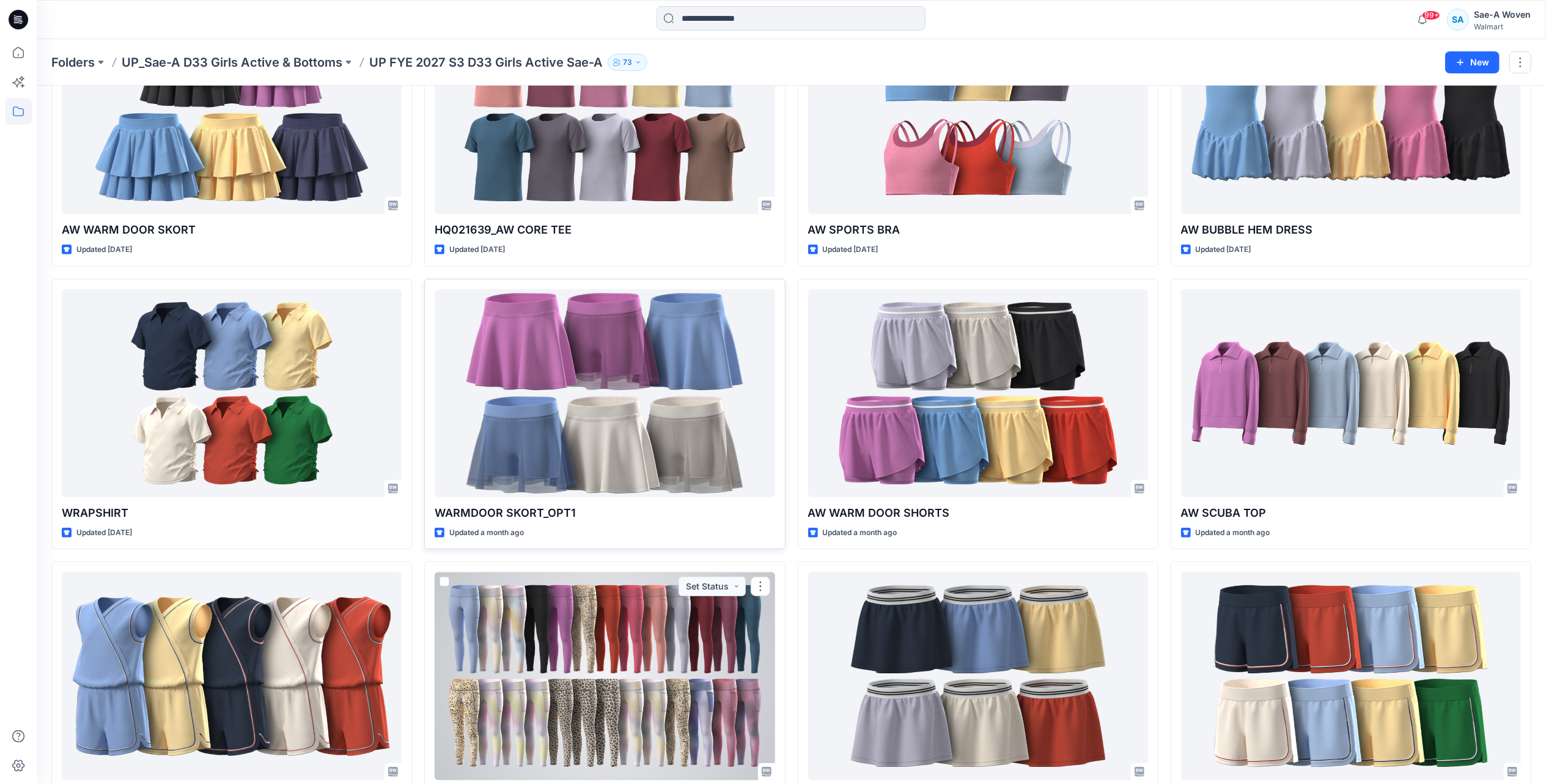
scroll to position [403, 0]
